Goal: Task Accomplishment & Management: Complete application form

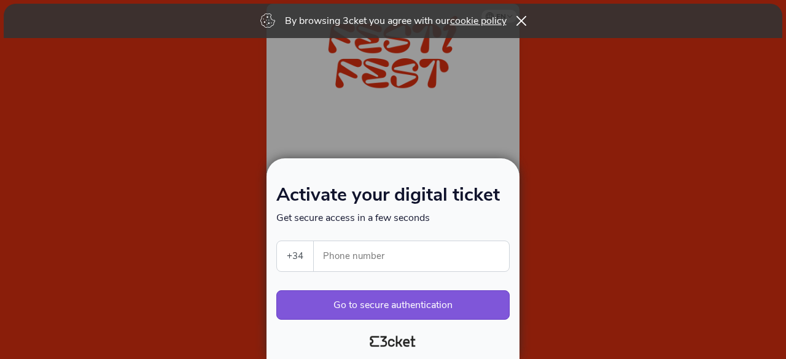
select select "34"
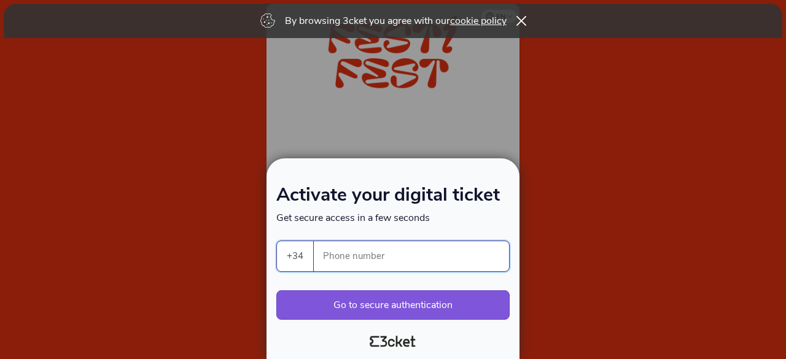
click at [360, 259] on input "Phone number" at bounding box center [416, 256] width 185 height 30
type input "628515950"
click at [336, 331] on div at bounding box center [392, 338] width 243 height 28
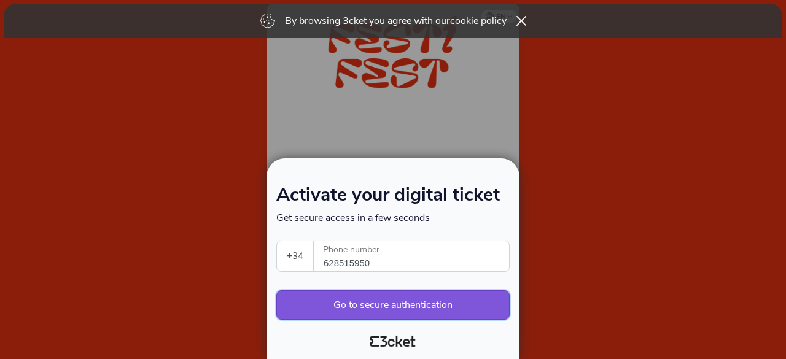
click at [383, 305] on button "Go to secure authentication" at bounding box center [392, 304] width 233 height 29
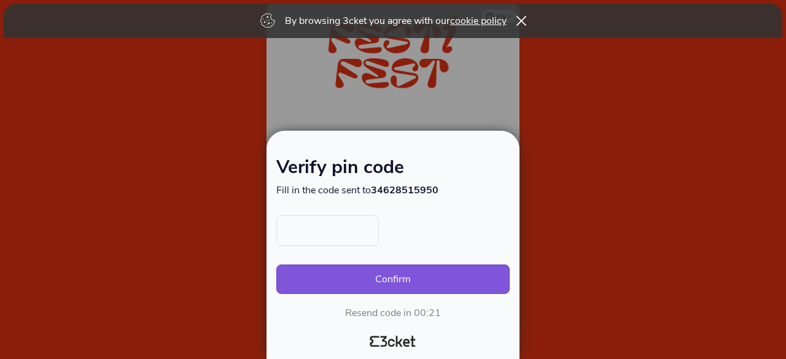
click at [338, 238] on input "text" at bounding box center [327, 231] width 103 height 31
type input "8154"
click at [383, 284] on button "Confirm" at bounding box center [392, 279] width 233 height 29
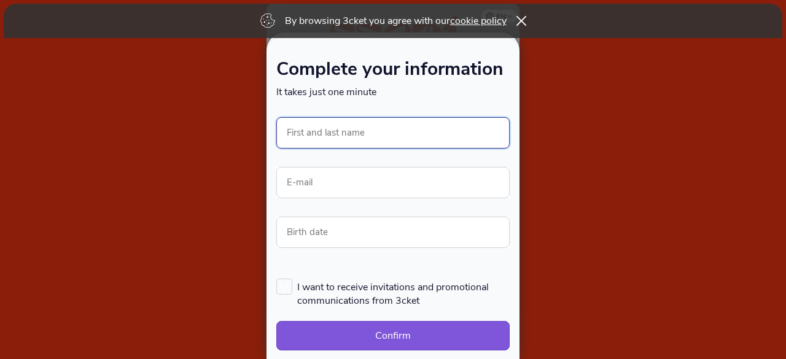
click at [368, 131] on input "First and last name" at bounding box center [392, 132] width 233 height 31
type input "[PERSON_NAME]"
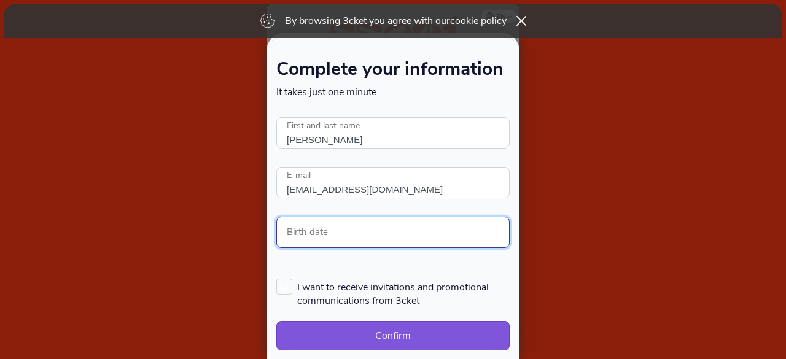
click at [350, 233] on input "Birth date" at bounding box center [392, 232] width 233 height 31
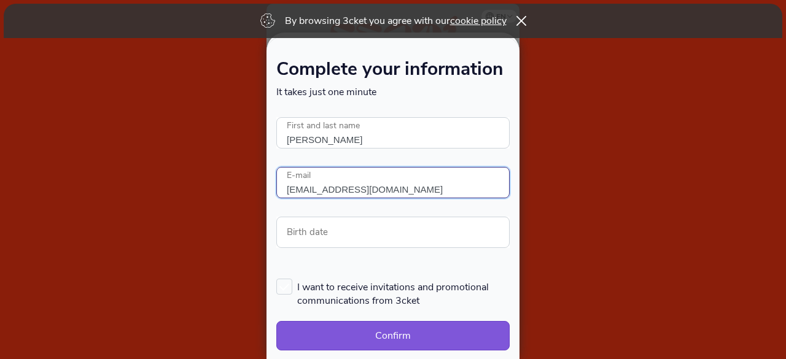
click at [391, 189] on input "elenamoam@gmail.com" at bounding box center [392, 182] width 233 height 31
type input "emontes@ametllerorigen.cat"
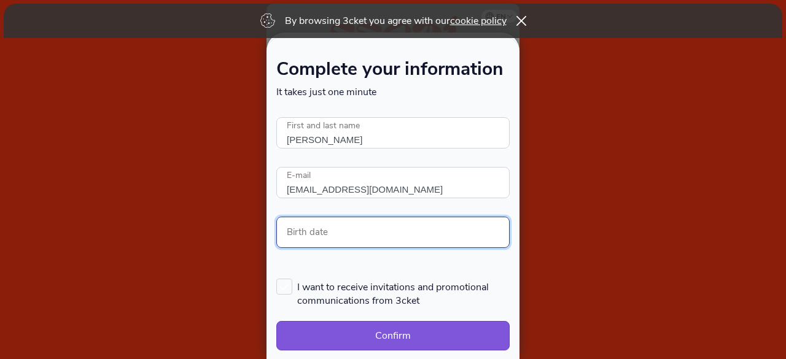
click at [357, 233] on input "Birth date" at bounding box center [392, 232] width 233 height 31
type input "22/07/1989"
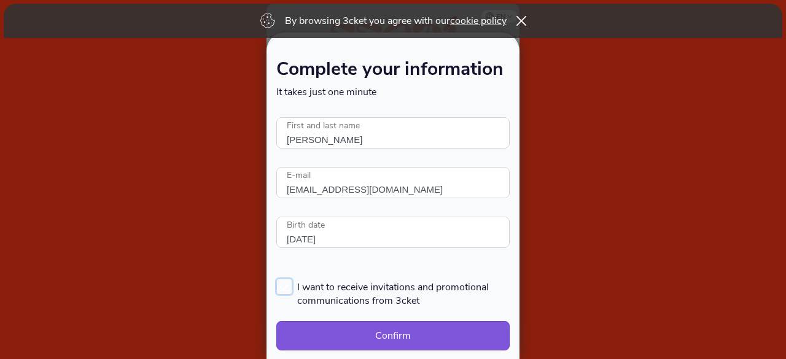
click at [286, 284] on label "I want to receive invitations and promotional communications from 3cket" at bounding box center [392, 293] width 233 height 29
click at [278, 279] on input "I want to receive invitations and promotional communications from 3cket" at bounding box center [276, 278] width 1 height 1
checkbox input "true"
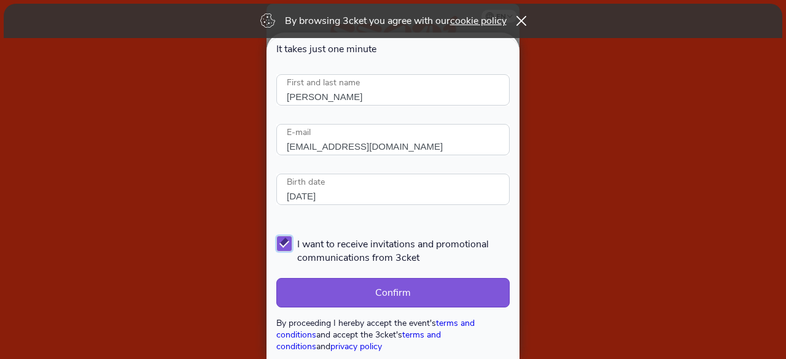
scroll to position [61, 0]
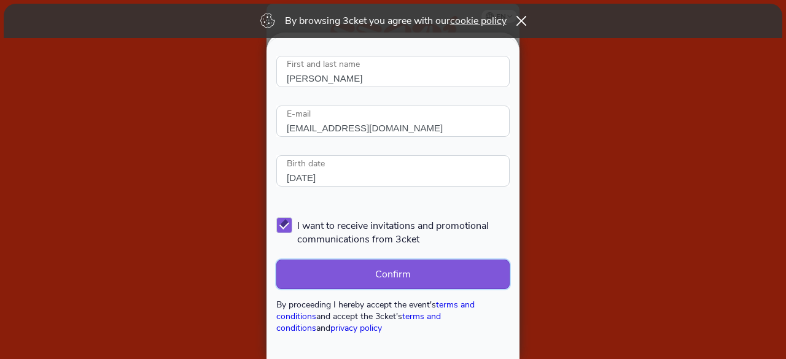
click at [415, 270] on button "Confirm" at bounding box center [392, 274] width 233 height 29
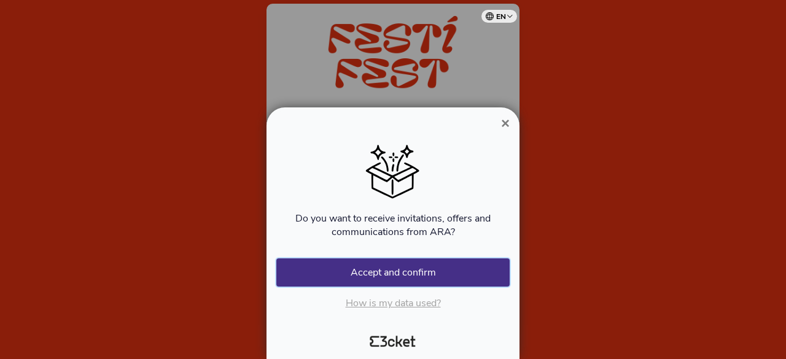
click at [389, 273] on button "Accept and confirm" at bounding box center [392, 273] width 233 height 28
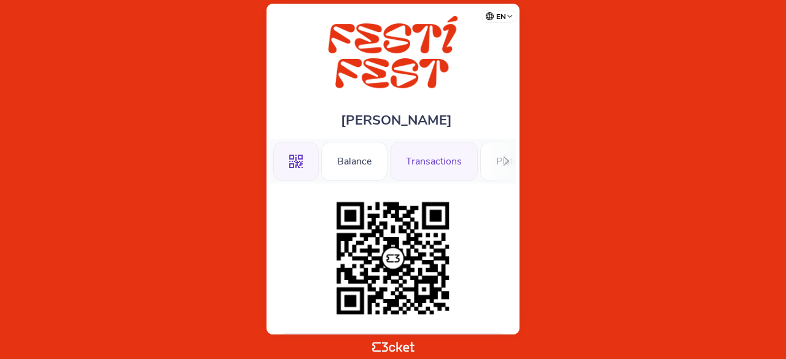
click at [440, 159] on div "Transactions" at bounding box center [434, 161] width 88 height 39
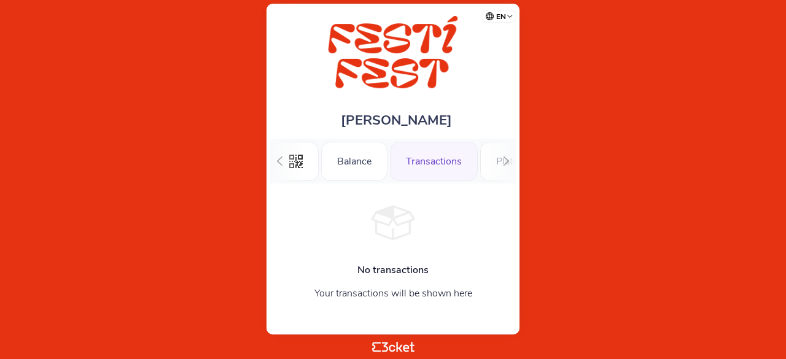
scroll to position [0, 40]
click at [273, 159] on div at bounding box center [279, 161] width 19 height 45
click at [496, 159] on div ".st0{fill-rule:evenodd;clip-rule:evenodd;} Balance Transactions Plats Música Ta…" at bounding box center [393, 161] width 246 height 45
click at [506, 157] on icon at bounding box center [506, 161] width 9 height 9
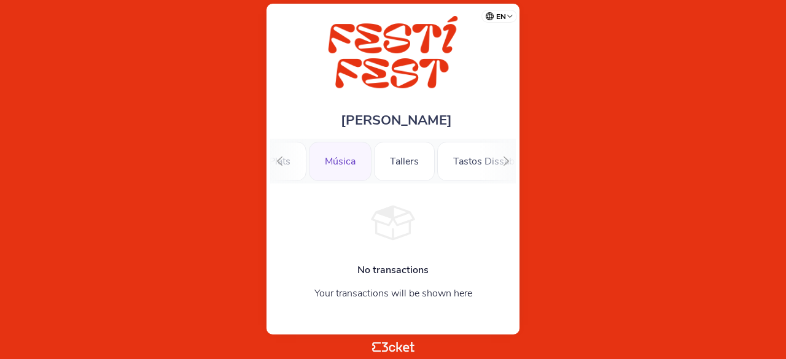
scroll to position [0, 233]
click at [318, 158] on div "Música" at bounding box center [334, 161] width 63 height 39
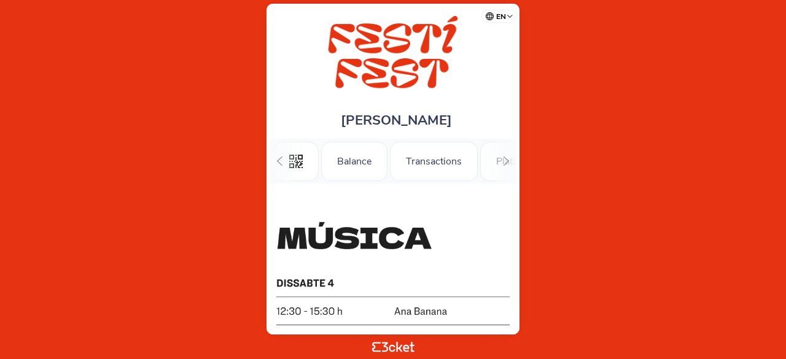
scroll to position [0, 113]
click at [284, 161] on icon at bounding box center [279, 161] width 9 height 9
click at [356, 161] on div "Balance" at bounding box center [354, 161] width 66 height 39
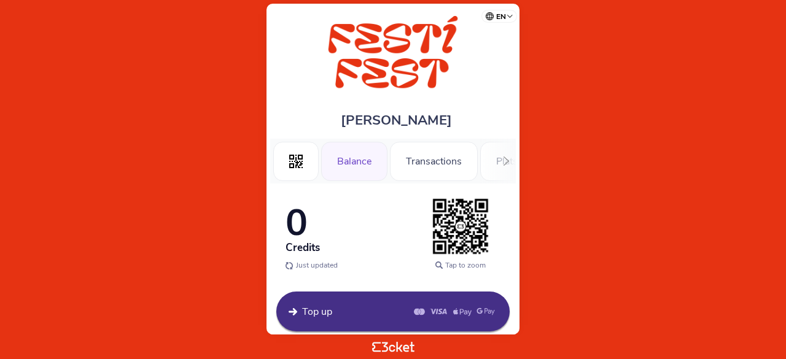
click at [497, 165] on div at bounding box center [506, 161] width 19 height 45
click at [287, 159] on div at bounding box center [279, 161] width 19 height 45
click at [491, 159] on div ".st0{fill-rule:evenodd;clip-rule:evenodd;} Balance Transactions Plats Música Ta…" at bounding box center [393, 161] width 246 height 45
click at [494, 157] on div ".st0{fill-rule:evenodd;clip-rule:evenodd;} Balance Transactions Plats Música Ta…" at bounding box center [393, 161] width 246 height 45
click at [351, 168] on div "Balance" at bounding box center [354, 161] width 66 height 39
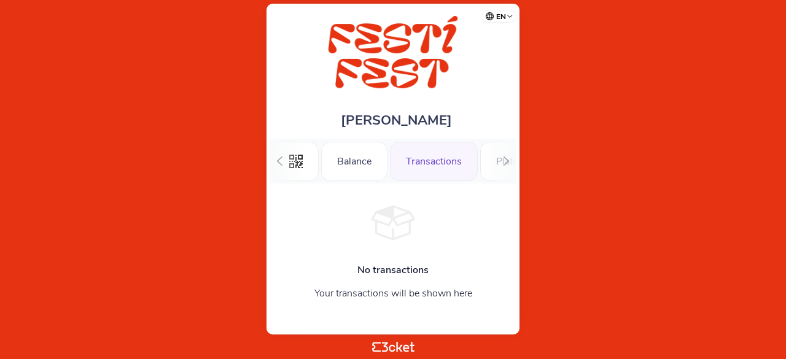
scroll to position [0, 40]
click at [501, 158] on div at bounding box center [506, 161] width 19 height 45
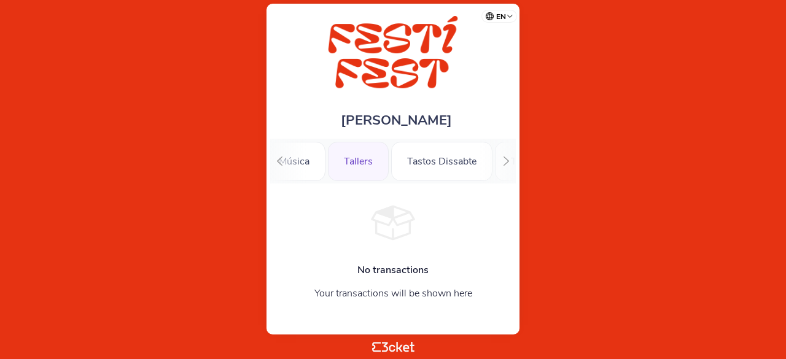
click at [341, 156] on div "Tallers" at bounding box center [358, 161] width 61 height 39
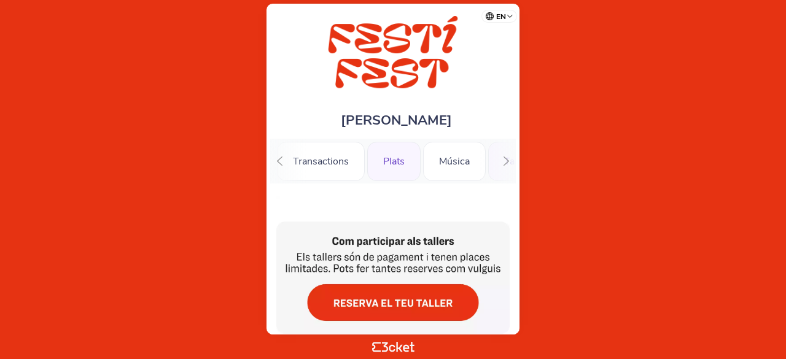
click at [390, 165] on div "Plats" at bounding box center [393, 161] width 53 height 39
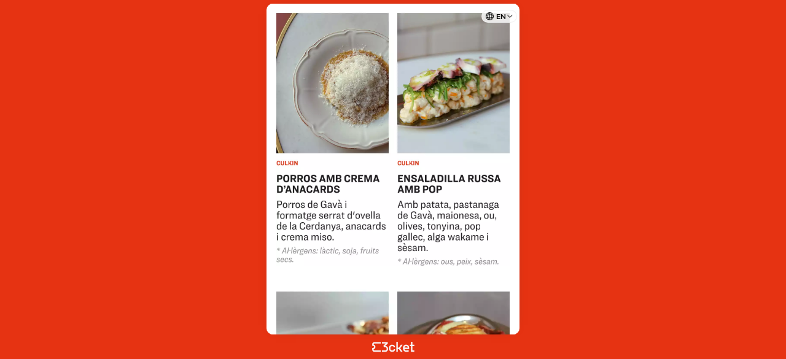
scroll to position [1842, 0]
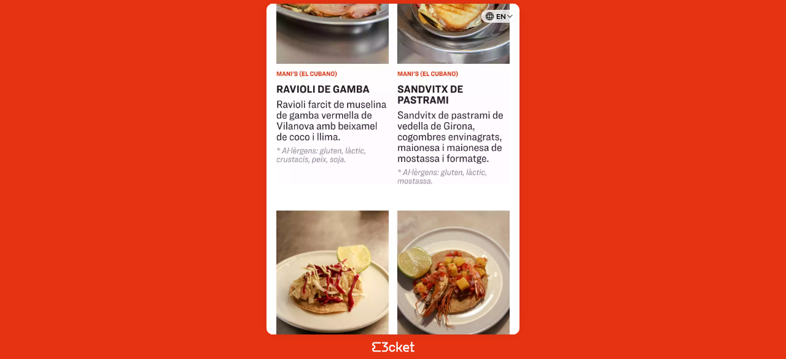
click at [348, 254] on img at bounding box center [392, 328] width 233 height 287
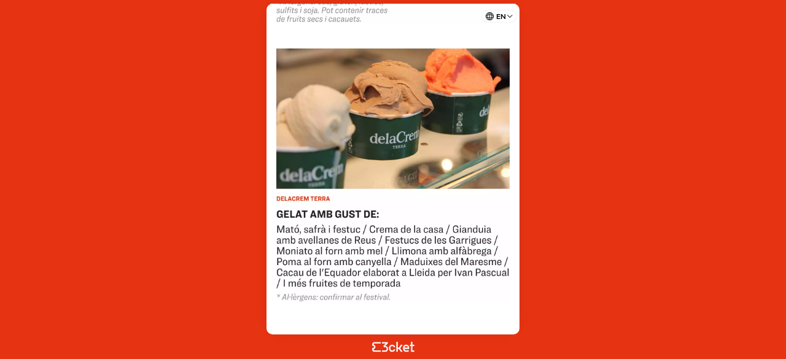
scroll to position [2658, 0]
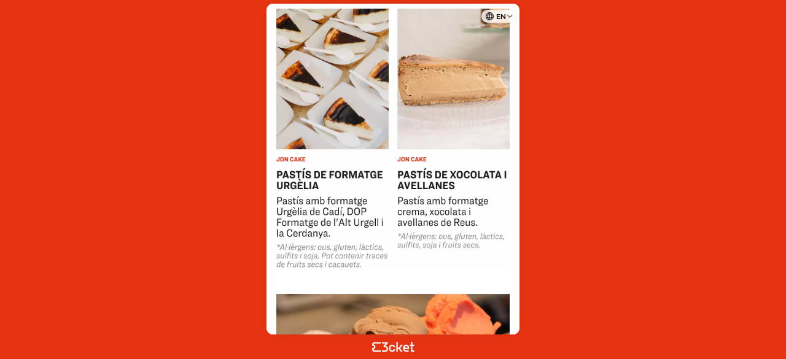
click at [342, 105] on img at bounding box center [392, 125] width 233 height 285
click at [447, 102] on img at bounding box center [392, 125] width 233 height 285
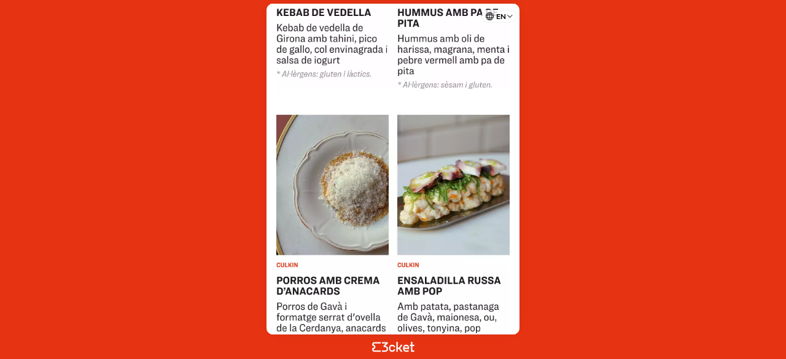
scroll to position [1307, 0]
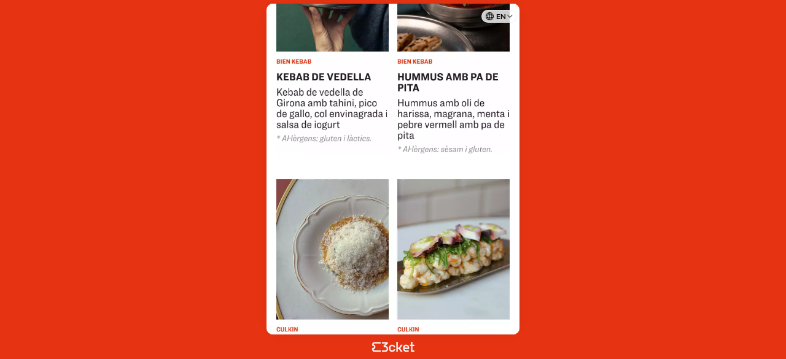
click at [448, 44] on img at bounding box center [392, 19] width 233 height 268
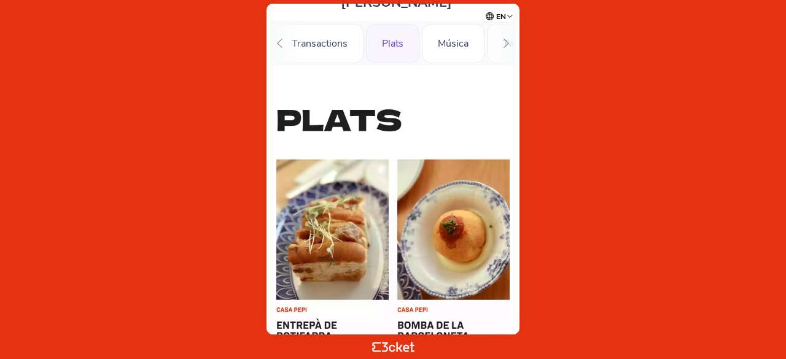
scroll to position [0, 0]
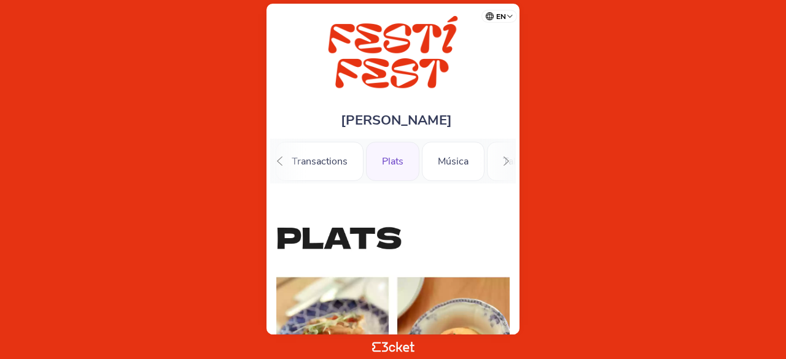
click at [329, 163] on div "Transactions" at bounding box center [320, 161] width 88 height 39
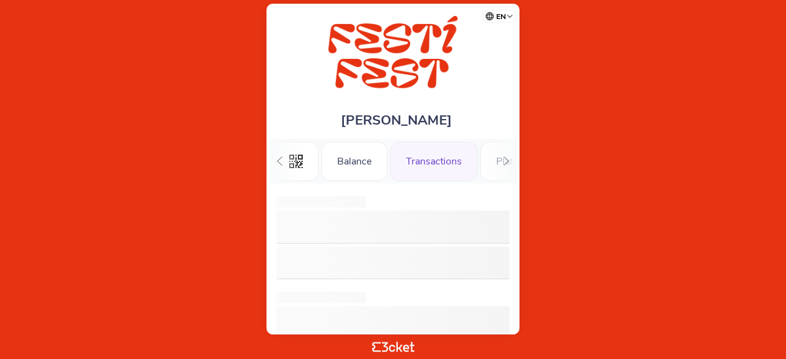
scroll to position [0, 40]
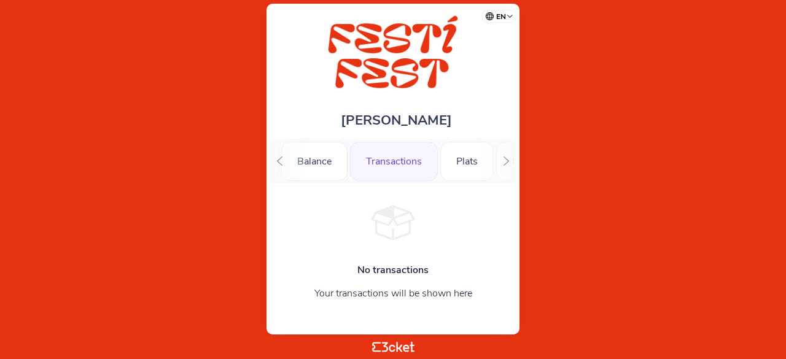
click at [504, 163] on icon at bounding box center [506, 161] width 9 height 9
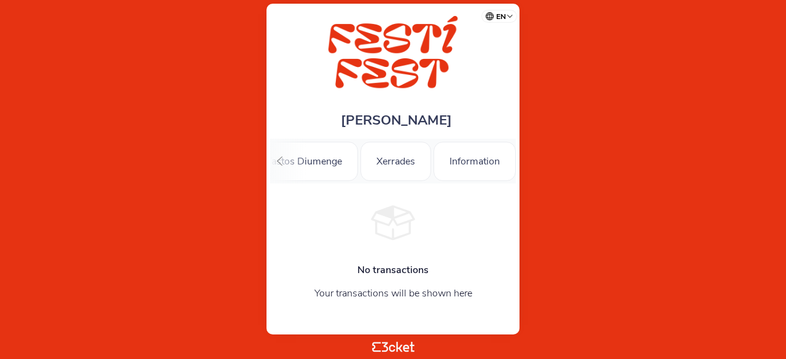
click at [504, 163] on div "Information" at bounding box center [475, 161] width 82 height 39
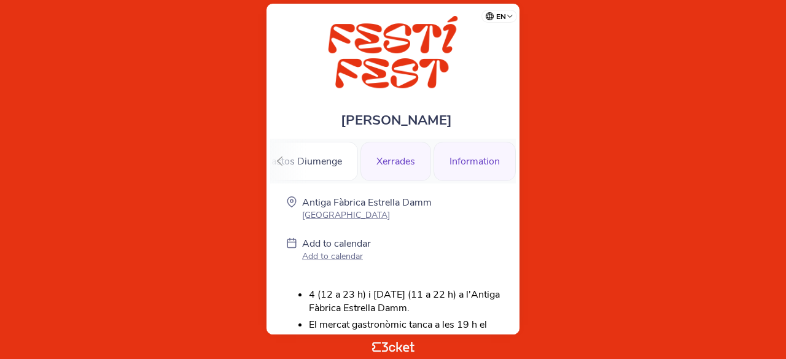
click at [400, 157] on div "Xerrades" at bounding box center [395, 161] width 71 height 39
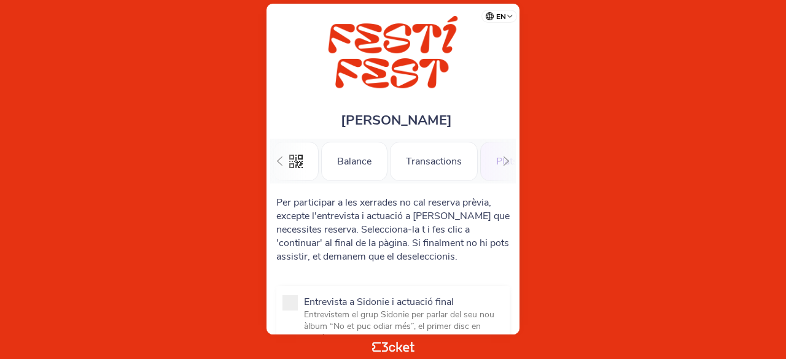
scroll to position [0, 113]
click at [324, 158] on div "Transactions" at bounding box center [321, 161] width 88 height 39
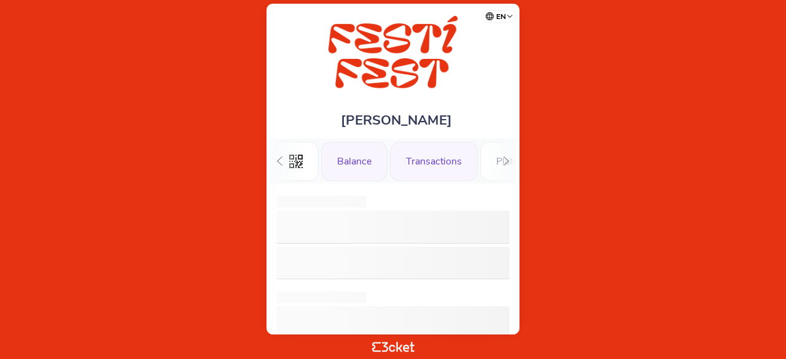
scroll to position [0, 40]
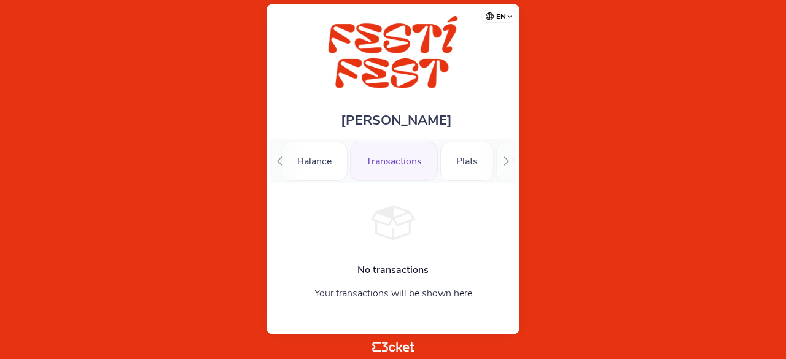
click at [279, 158] on icon at bounding box center [279, 161] width 9 height 9
click at [279, 158] on div ".st0{fill-rule:evenodd;clip-rule:evenodd;}" at bounding box center [295, 161] width 45 height 39
click at [287, 158] on div ".st0{fill-rule:evenodd;clip-rule:evenodd;}" at bounding box center [295, 161] width 45 height 39
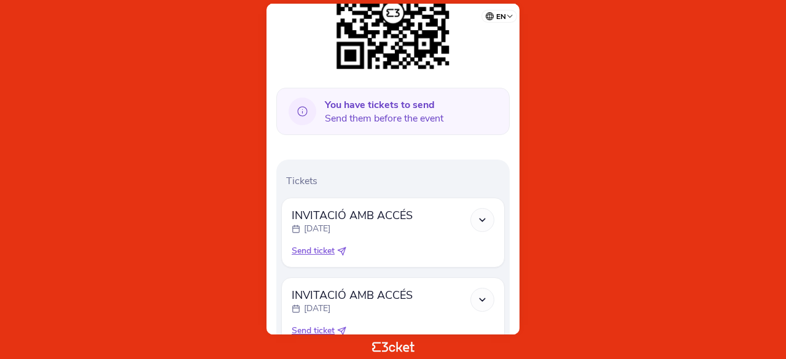
scroll to position [368, 0]
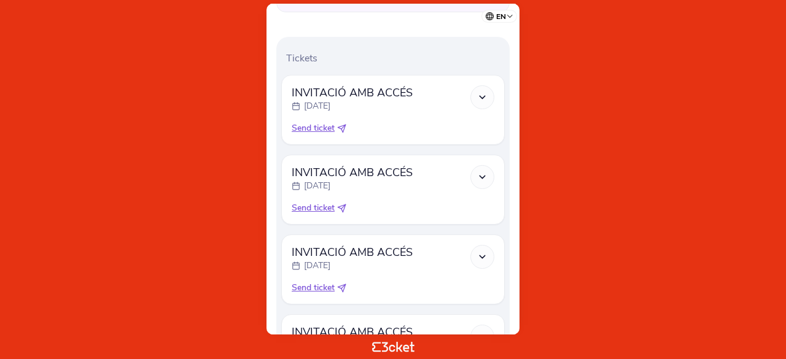
click at [482, 98] on icon at bounding box center [482, 97] width 10 height 10
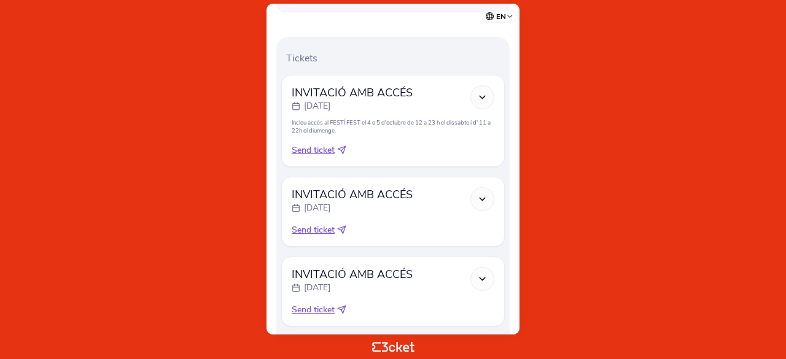
click at [483, 96] on icon at bounding box center [482, 97] width 10 height 10
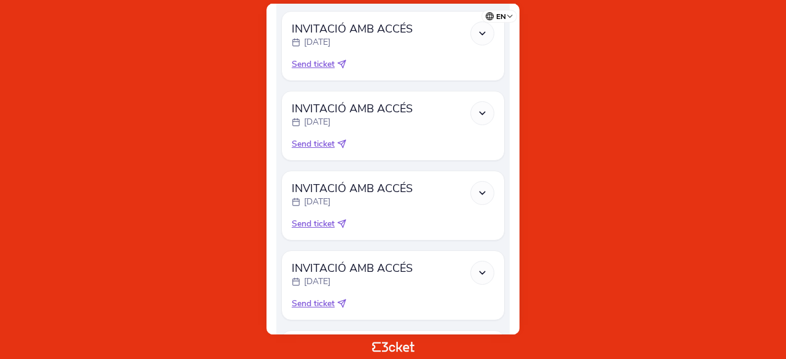
scroll to position [839, 0]
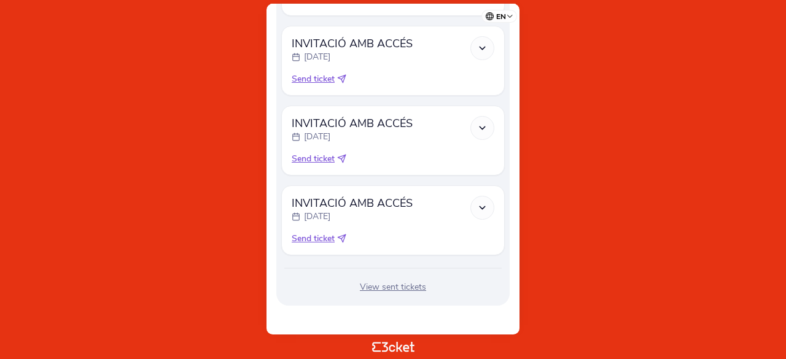
click at [486, 204] on icon at bounding box center [482, 208] width 10 height 10
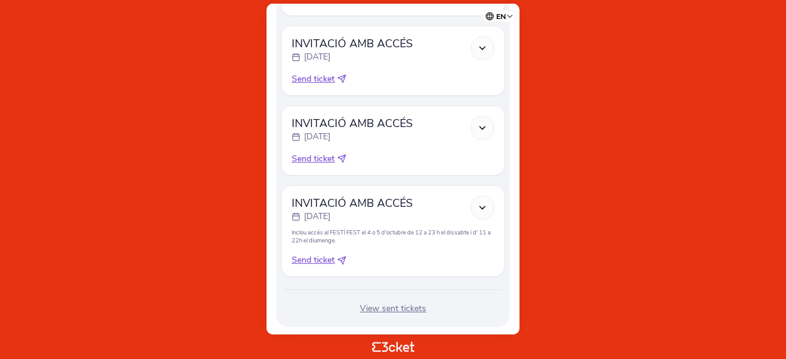
click at [486, 204] on icon at bounding box center [482, 208] width 10 height 10
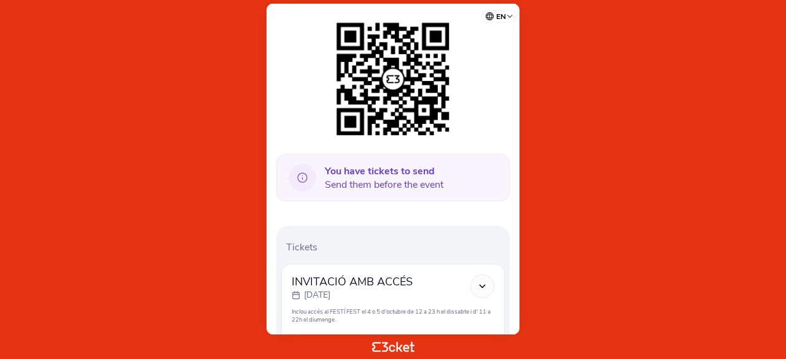
scroll to position [184, 0]
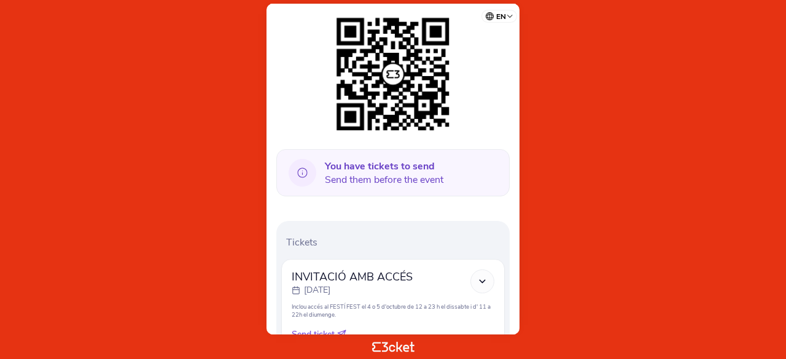
click at [300, 173] on icon at bounding box center [303, 173] width 28 height 28
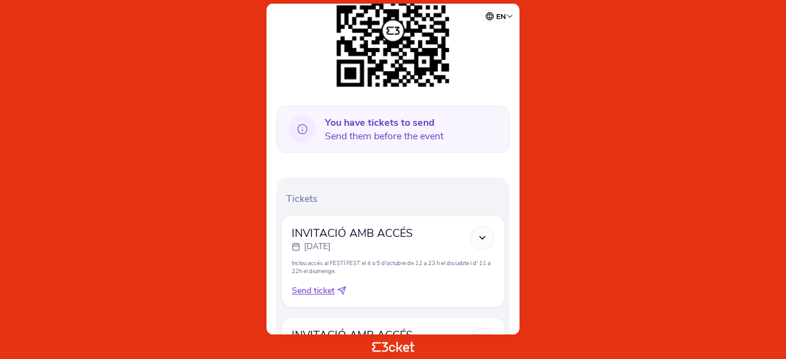
scroll to position [246, 0]
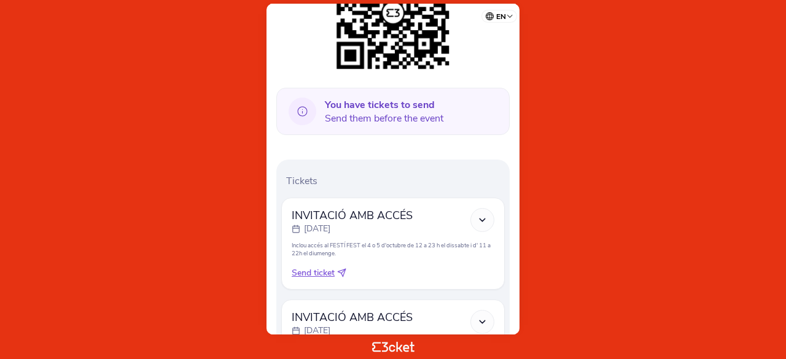
click at [502, 15] on select "Português (Portugal) English Español Catalan Français" at bounding box center [501, 14] width 31 height 24
select select "es"
click at [486, 2] on select "Português (Portugal) English Español Catalan Français" at bounding box center [501, 14] width 31 height 24
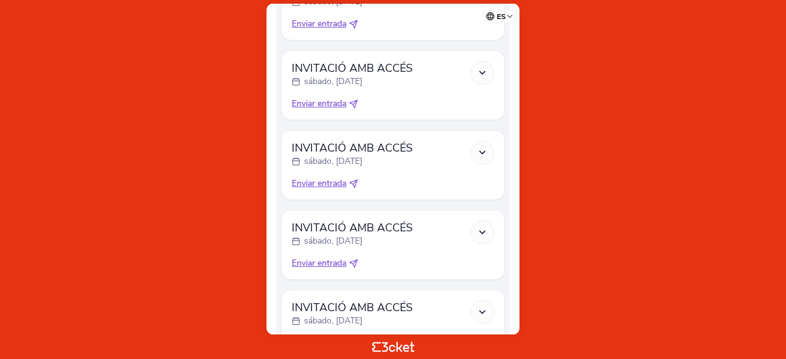
scroll to position [817, 0]
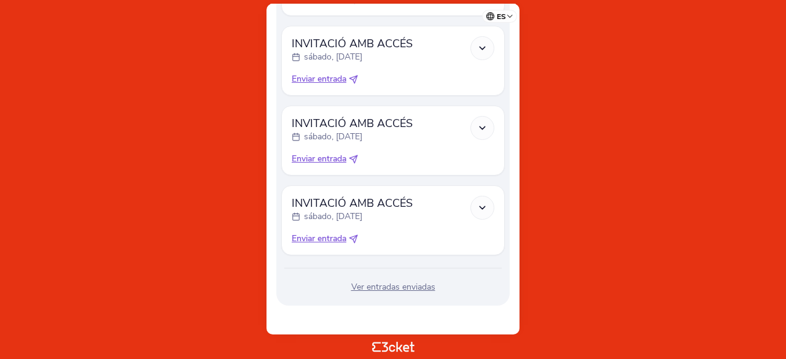
click at [480, 206] on polyline at bounding box center [483, 207] width 6 height 2
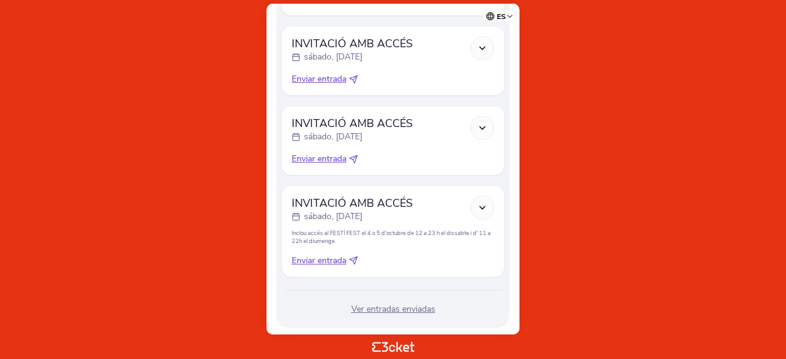
click at [333, 157] on span "Enviar entrada" at bounding box center [319, 159] width 55 height 12
select select "34"
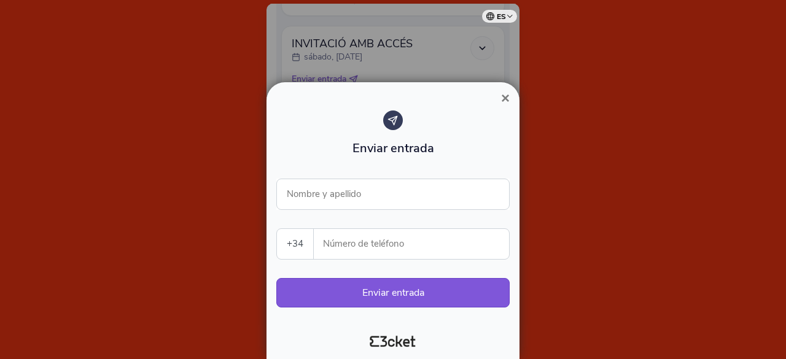
click at [504, 99] on span "×" at bounding box center [505, 98] width 9 height 17
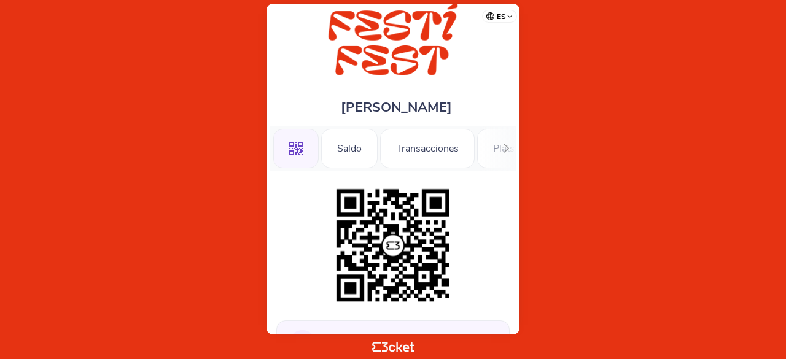
scroll to position [0, 0]
